Goal: Task Accomplishment & Management: Manage account settings

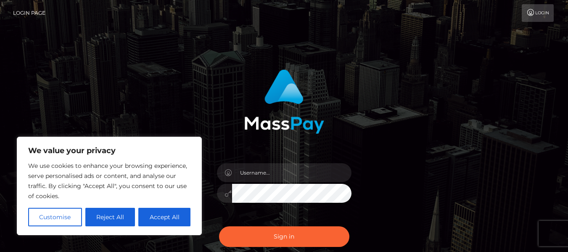
click at [158, 219] on button "Accept All" at bounding box center [164, 217] width 52 height 18
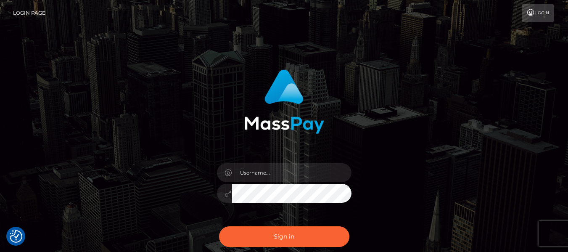
checkbox input "true"
click at [269, 174] on input "text" at bounding box center [291, 172] width 119 height 19
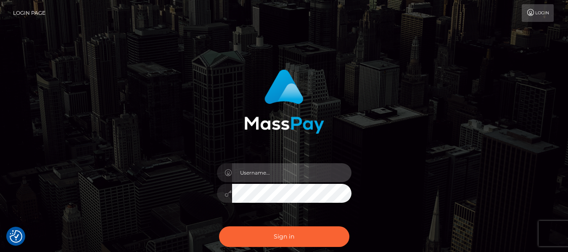
type input "[EMAIL_ADDRESS][DOMAIN_NAME]"
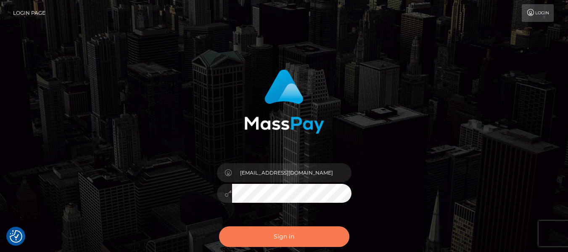
click at [309, 238] on button "Sign in" at bounding box center [284, 236] width 130 height 21
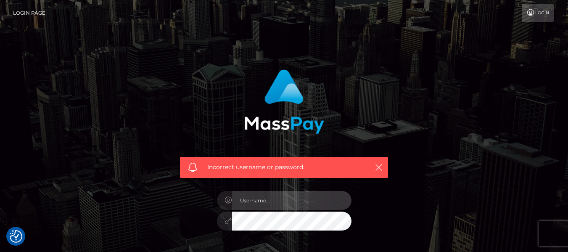
click at [289, 198] on input "text" at bounding box center [291, 200] width 119 height 19
type input "[EMAIL_ADDRESS][DOMAIN_NAME]"
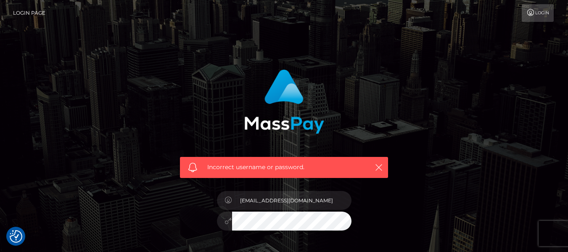
click at [224, 224] on div at bounding box center [284, 219] width 135 height 16
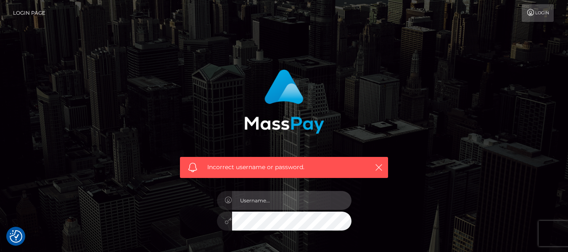
click at [259, 203] on input "text" at bounding box center [291, 200] width 119 height 19
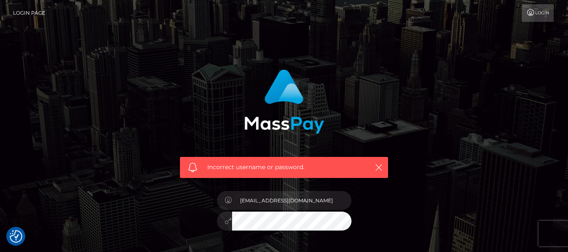
drag, startPoint x: 325, startPoint y: 201, endPoint x: 286, endPoint y: 201, distance: 38.3
click at [286, 201] on input "[EMAIL_ADDRESS][DOMAIN_NAME]" at bounding box center [291, 200] width 119 height 19
type input "findomprincessalli"
click at [33, 16] on link "Login Page" at bounding box center [29, 13] width 32 height 18
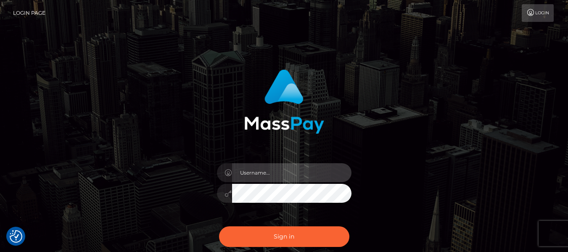
click at [315, 173] on input "text" at bounding box center [291, 172] width 119 height 19
type input "findomprincessalli@yahoo.com"
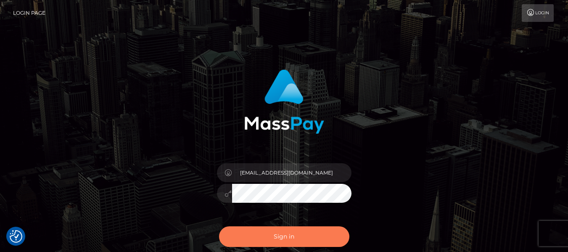
click at [285, 239] on button "Sign in" at bounding box center [284, 236] width 130 height 21
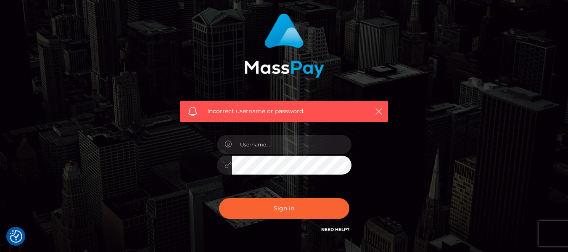
scroll to position [61, 0]
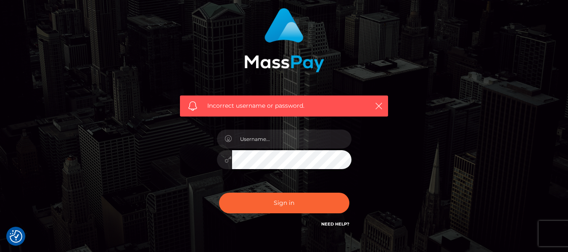
click at [337, 224] on link "Need Help?" at bounding box center [335, 223] width 28 height 5
click at [485, 111] on div "Incorrect username or password." at bounding box center [284, 123] width 479 height 242
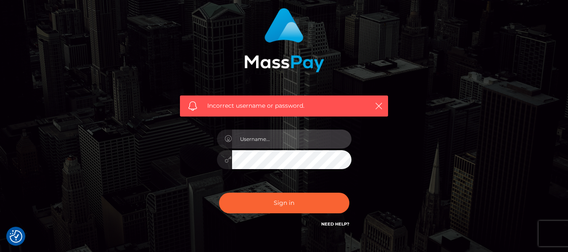
click at [250, 141] on input "text" at bounding box center [291, 138] width 119 height 19
type input "Ladystarlit"
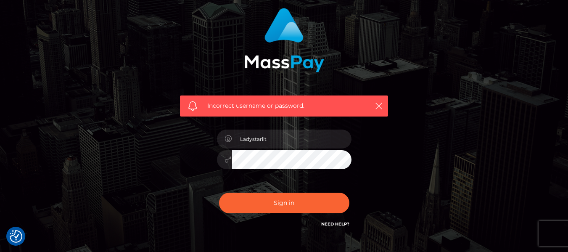
click at [197, 179] on div "Incorrect username or password. Ladystarlit" at bounding box center [284, 118] width 221 height 233
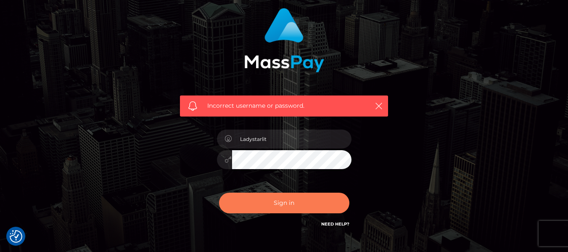
click at [269, 208] on button "Sign in" at bounding box center [284, 203] width 130 height 21
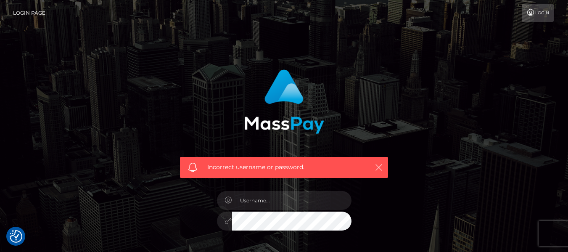
click at [384, 166] on div "Incorrect username or password." at bounding box center [284, 167] width 208 height 21
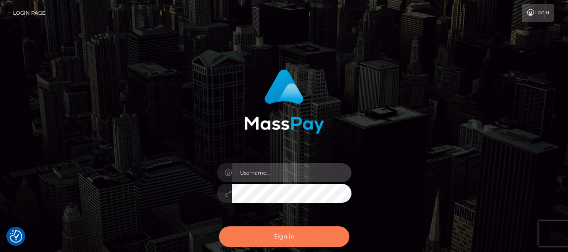
type input "findomprincessalli@yahoo.com"
click at [275, 237] on button "Sign in" at bounding box center [284, 236] width 130 height 21
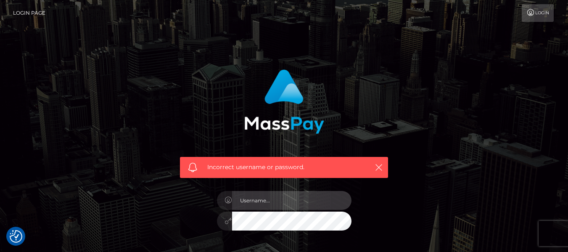
type input "[EMAIL_ADDRESS][DOMAIN_NAME]"
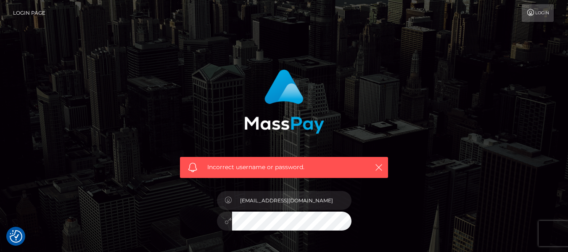
click at [403, 208] on div "Incorrect username or password. findomprincessalli@yahoo.com" at bounding box center [284, 184] width 479 height 242
click at [223, 227] on div at bounding box center [284, 219] width 135 height 16
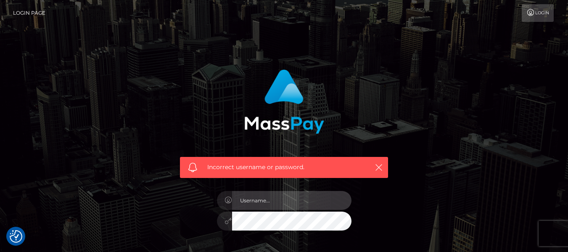
type input "[EMAIL_ADDRESS][DOMAIN_NAME]"
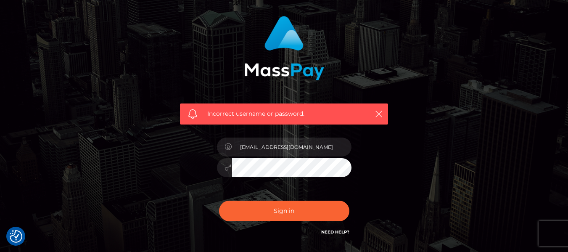
scroll to position [44, 0]
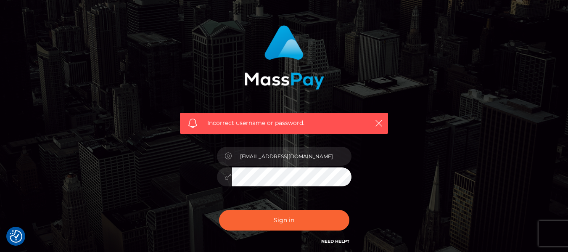
click at [229, 178] on div at bounding box center [284, 175] width 135 height 16
click at [219, 210] on button "Sign in" at bounding box center [284, 220] width 130 height 21
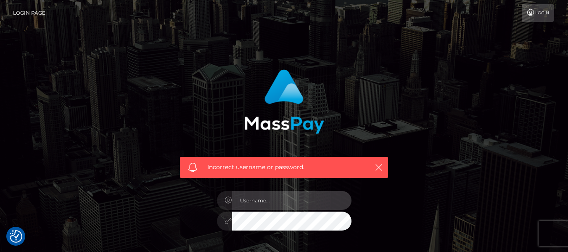
type input "[EMAIL_ADDRESS][DOMAIN_NAME]"
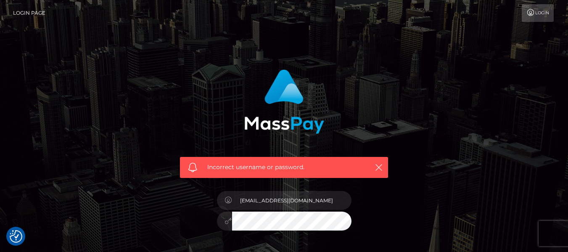
click at [226, 223] on div at bounding box center [284, 219] width 135 height 16
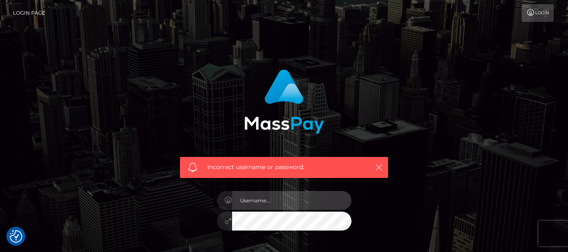
type input "[EMAIL_ADDRESS][DOMAIN_NAME]"
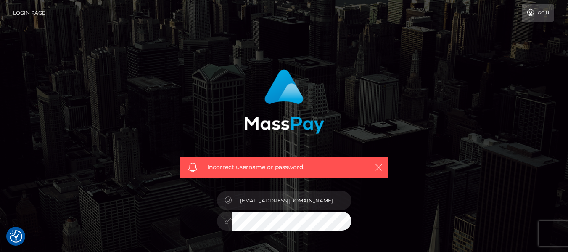
click at [378, 166] on icon "button" at bounding box center [379, 167] width 8 height 8
click at [379, 168] on icon "button" at bounding box center [379, 167] width 8 height 8
click at [35, 14] on link "Login Page" at bounding box center [29, 13] width 32 height 18
